Goal: Transaction & Acquisition: Book appointment/travel/reservation

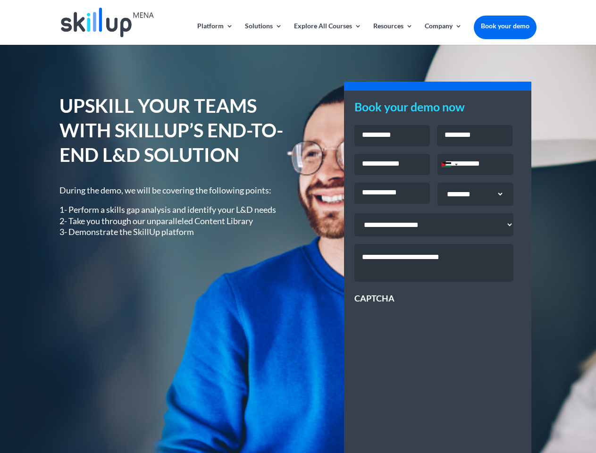
click at [298, 226] on div "UPSKILL YOUR TEAMS WITH SKILLUP’S END-TO-END L&D SOLUTION During the demo, we w…" at bounding box center [297, 340] width 477 height 518
click at [263, 33] on link "Solutions" at bounding box center [263, 34] width 37 height 22
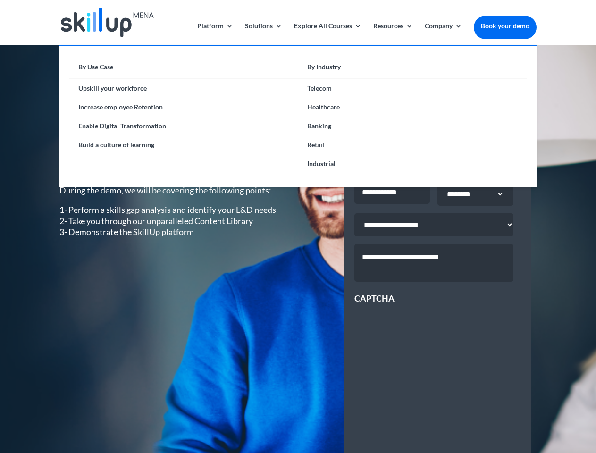
click at [327, 33] on link "Explore All Courses" at bounding box center [327, 34] width 67 height 22
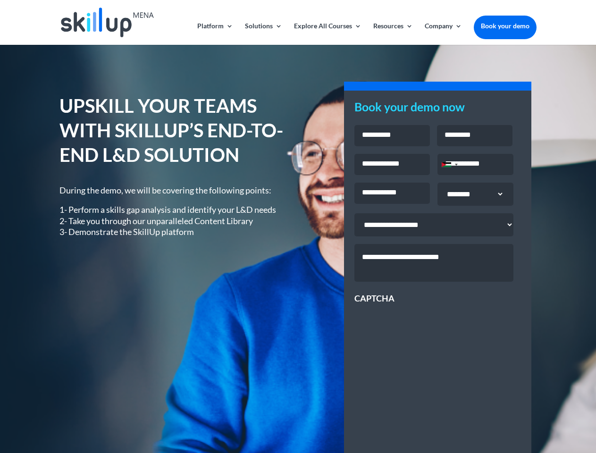
click at [392, 33] on link "Resources" at bounding box center [393, 34] width 40 height 22
click at [443, 33] on link "Company" at bounding box center [443, 34] width 37 height 22
click at [449, 166] on div "Jordan +962" at bounding box center [446, 164] width 9 height 5
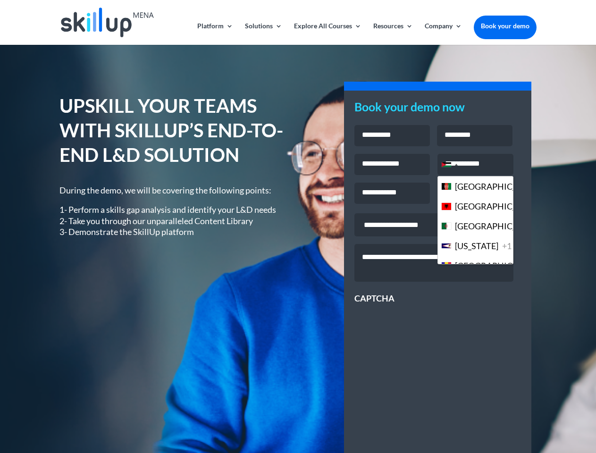
scroll to position [2575, 0]
